Goal: Transaction & Acquisition: Purchase product/service

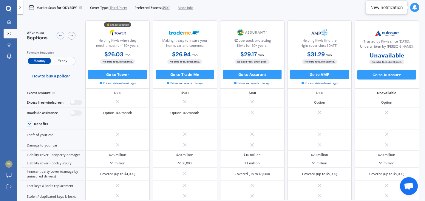
scroll to position [32, 0]
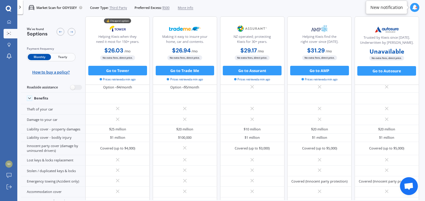
click at [23, 10] on div "Market Scan for ODYSSEY Cover Type: Third Party Preferred Excess: $500 More info" at bounding box center [108, 7] width 170 height 15
click at [18, 9] on icon at bounding box center [20, 7] width 5 height 5
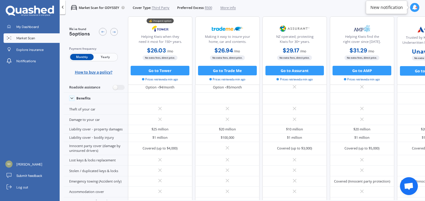
click at [37, 10] on icon at bounding box center [30, 11] width 48 height 11
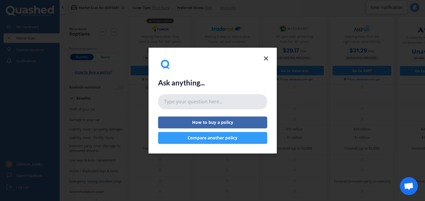
click at [203, 103] on input "text" at bounding box center [212, 102] width 109 height 15
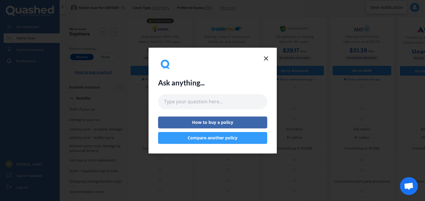
click at [224, 139] on button "Compare another policy" at bounding box center [212, 138] width 109 height 12
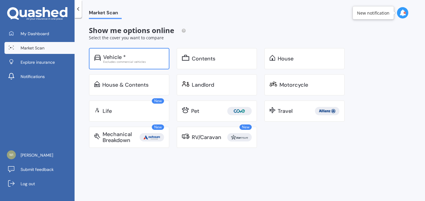
click at [137, 60] on div "Excludes commercial vehicles" at bounding box center [133, 61] width 61 height 3
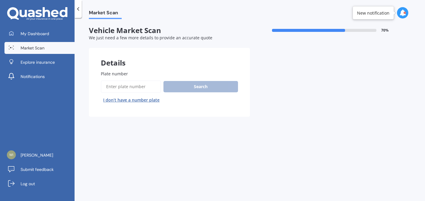
click at [135, 84] on input "Plate number" at bounding box center [131, 87] width 60 height 13
type input "LFE137"
click at [188, 86] on button "Search" at bounding box center [200, 86] width 75 height 11
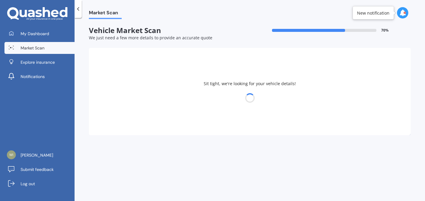
select select "HONDA"
select select "ODYSSEY"
select select "21"
select select "03"
select select "2002"
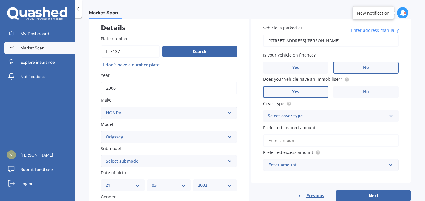
scroll to position [53, 0]
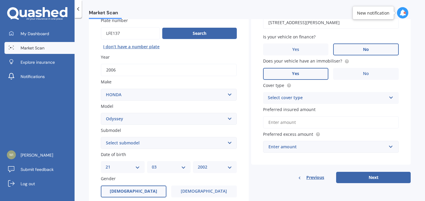
click at [290, 100] on div "Select cover type" at bounding box center [327, 98] width 119 height 7
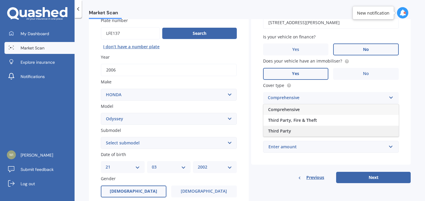
click at [293, 127] on div "Third Party" at bounding box center [330, 131] width 135 height 11
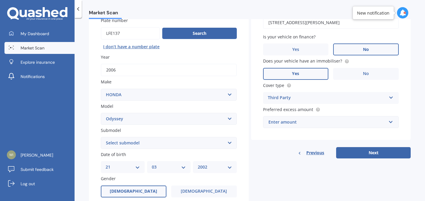
click at [296, 124] on div "Enter amount" at bounding box center [327, 122] width 118 height 7
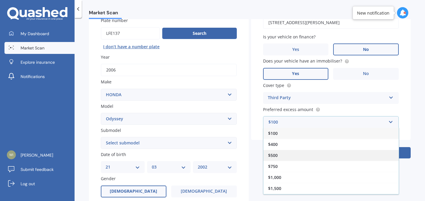
click at [299, 155] on div "$500" at bounding box center [330, 155] width 135 height 11
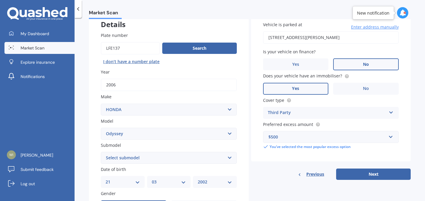
scroll to position [25, 0]
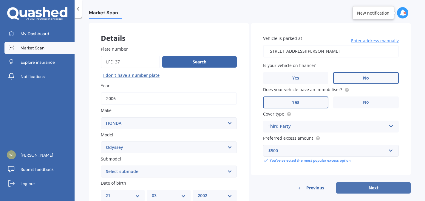
click at [357, 188] on button "Next" at bounding box center [373, 188] width 75 height 11
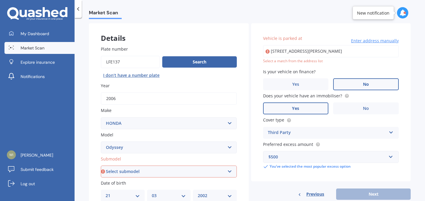
click at [291, 56] on input "[STREET_ADDRESS][PERSON_NAME]" at bounding box center [331, 51] width 136 height 13
type input "[STREET_ADDRESS][PERSON_NAME]"
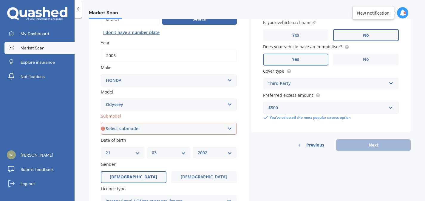
scroll to position [70, 0]
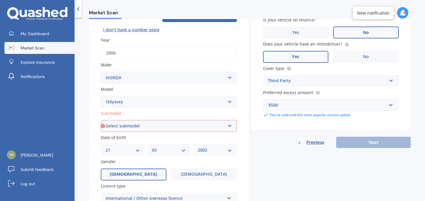
click at [192, 132] on select "Select submodel (all other) 2.2 litre 2.3 litre 2.4 litre L S V6 3.0 litre" at bounding box center [169, 126] width 136 height 12
select select "2.3 LITRE"
click at [101, 121] on select "Select submodel (all other) 2.2 litre 2.3 litre 2.4 litre L S V6 3.0 litre" at bounding box center [169, 126] width 136 height 12
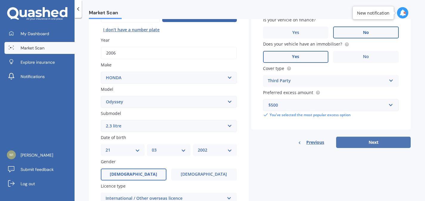
click at [367, 143] on button "Next" at bounding box center [373, 142] width 75 height 11
select select "21"
select select "03"
select select "2002"
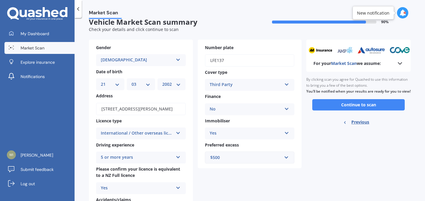
scroll to position [0, 0]
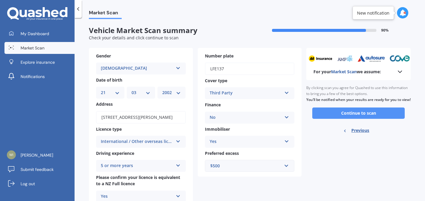
click at [344, 119] on button "Continue to scan" at bounding box center [358, 113] width 92 height 11
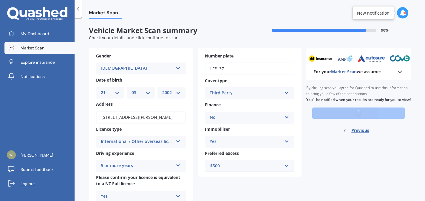
click at [391, 82] on div "By clicking scan you agree for Quashed to use this information to bring you a f…" at bounding box center [358, 93] width 104 height 27
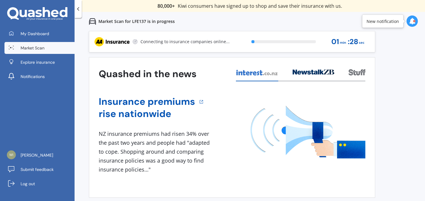
click at [393, 78] on div "Previous 80,000+ [DEMOGRAPHIC_DATA] consumers have signed up to shop and save t…" at bounding box center [250, 131] width 350 height 201
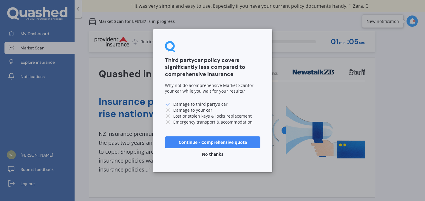
click at [215, 155] on button "No thanks" at bounding box center [212, 154] width 29 height 12
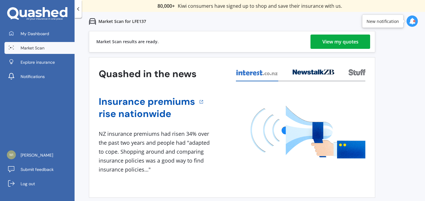
click at [319, 47] on link "View my quotes" at bounding box center [340, 42] width 60 height 14
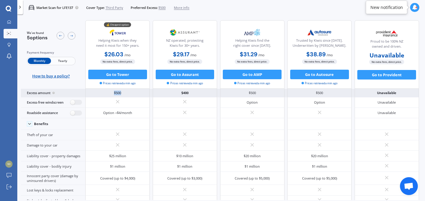
drag, startPoint x: 110, startPoint y: 93, endPoint x: 149, endPoint y: 93, distance: 39.1
click at [149, 93] on div "$500" at bounding box center [117, 93] width 64 height 8
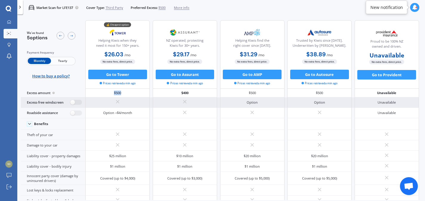
click at [143, 106] on div at bounding box center [117, 103] width 64 height 10
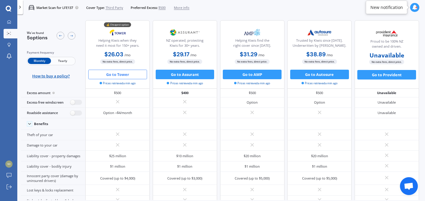
click at [117, 73] on button "Go to Tower" at bounding box center [117, 75] width 59 height 10
